Goal: Find specific page/section: Find specific page/section

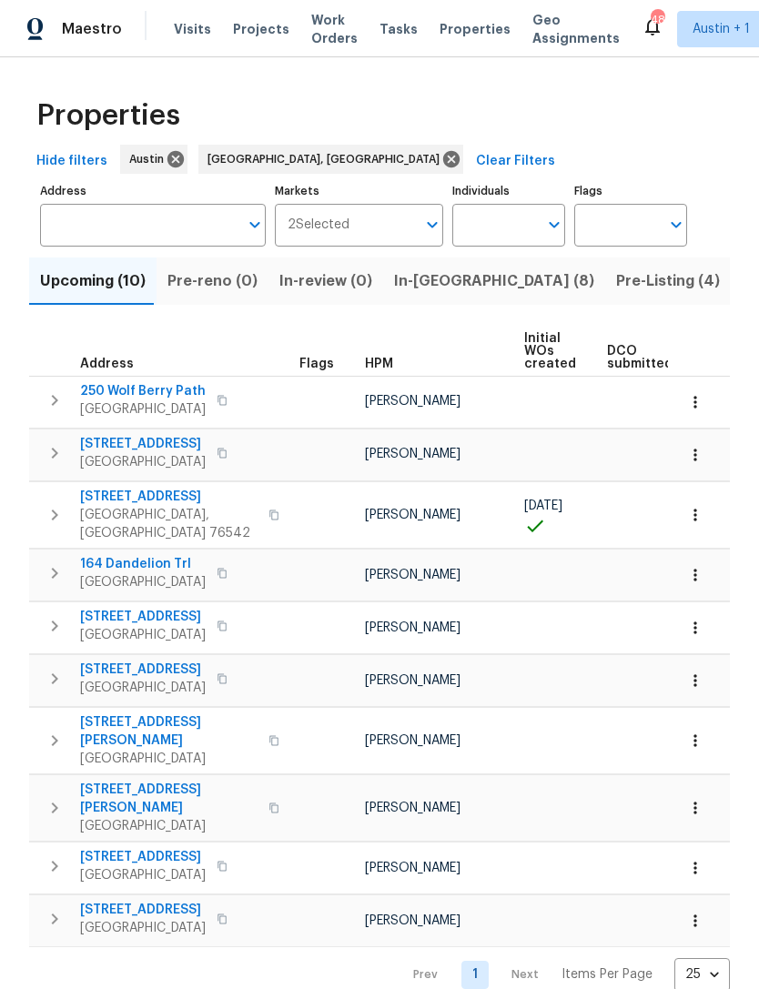
click at [400, 296] on button "In-[GEOGRAPHIC_DATA] (8)" at bounding box center [494, 281] width 222 height 47
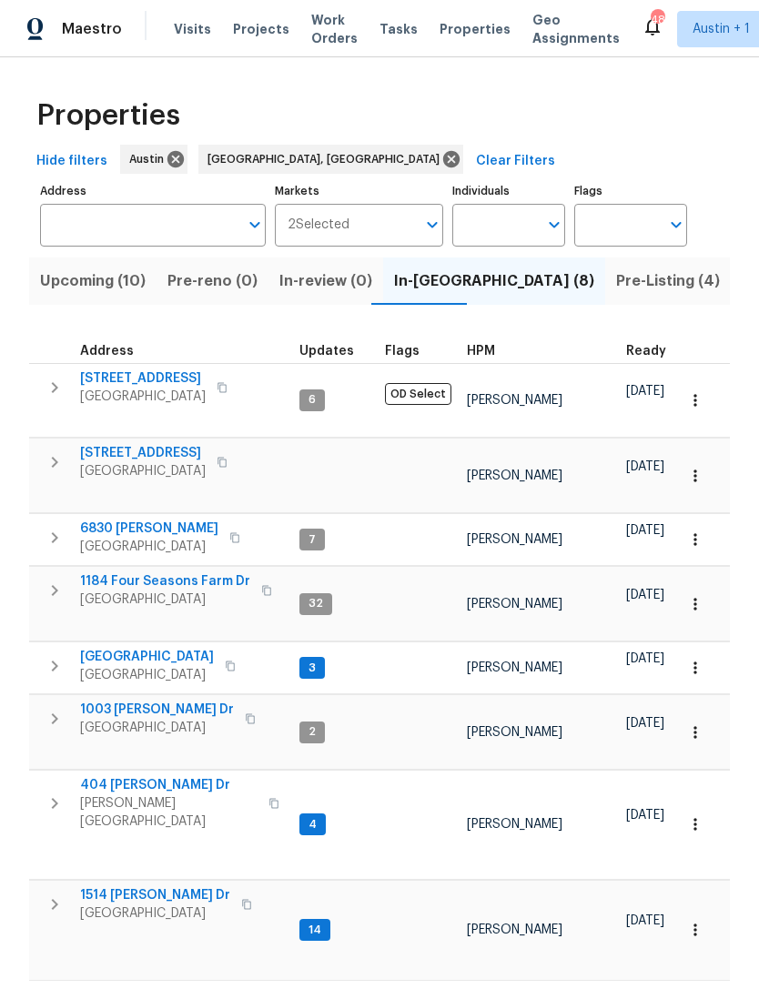
click at [120, 573] on span "1184 Four Seasons Farm Dr" at bounding box center [165, 582] width 170 height 18
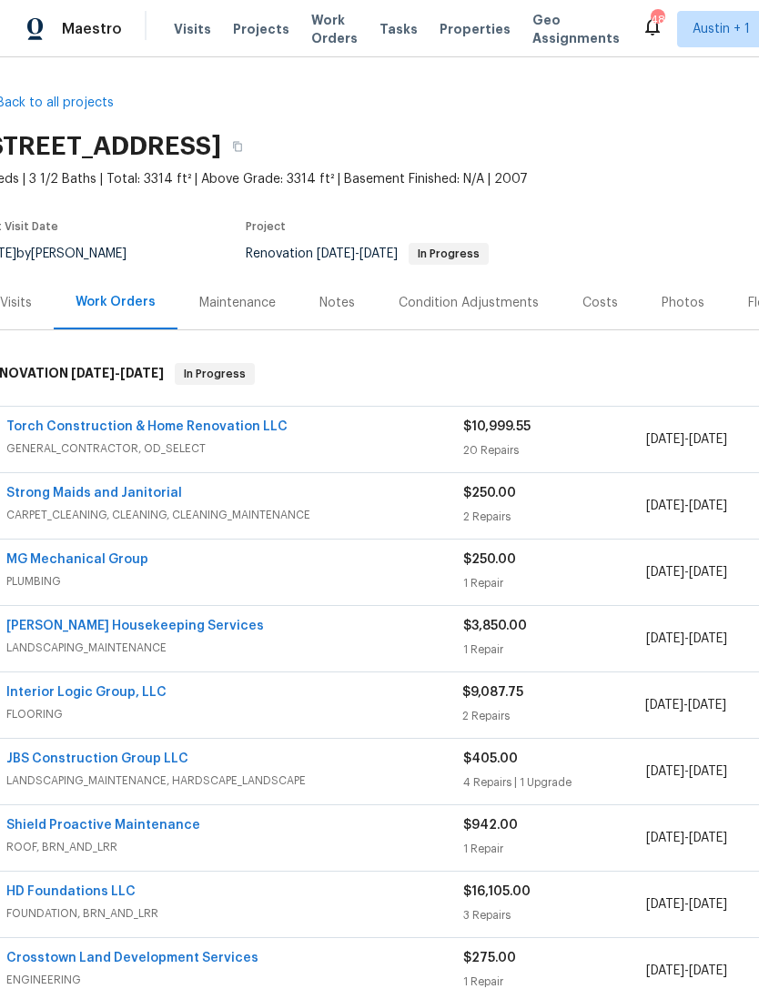
scroll to position [0, 22]
click at [451, 34] on span "Properties" at bounding box center [475, 29] width 71 height 18
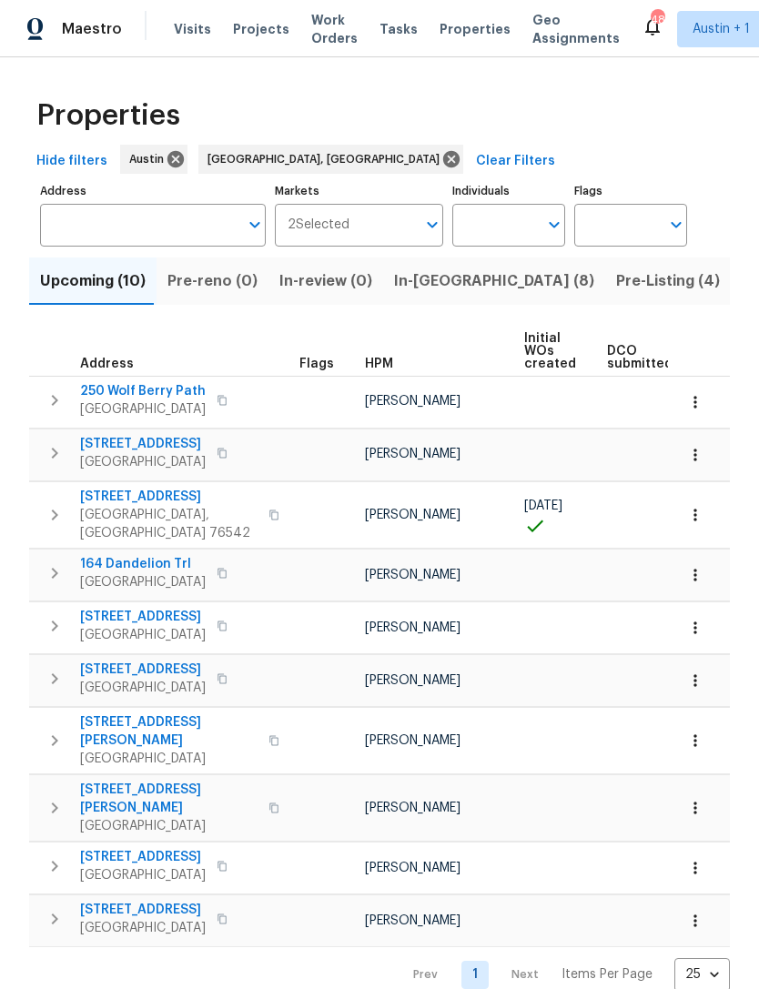
click at [438, 290] on span "In-[GEOGRAPHIC_DATA] (8)" at bounding box center [494, 281] width 200 height 25
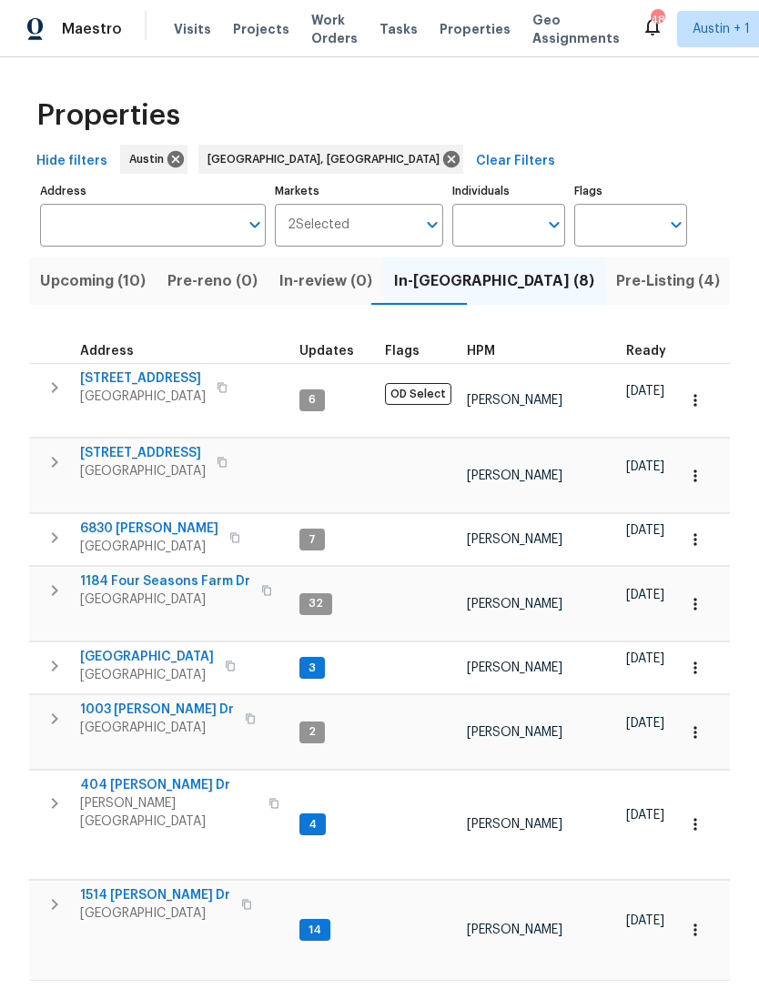
click at [112, 887] on span "1514 [PERSON_NAME] Dr" at bounding box center [155, 896] width 150 height 18
